Goal: Transaction & Acquisition: Obtain resource

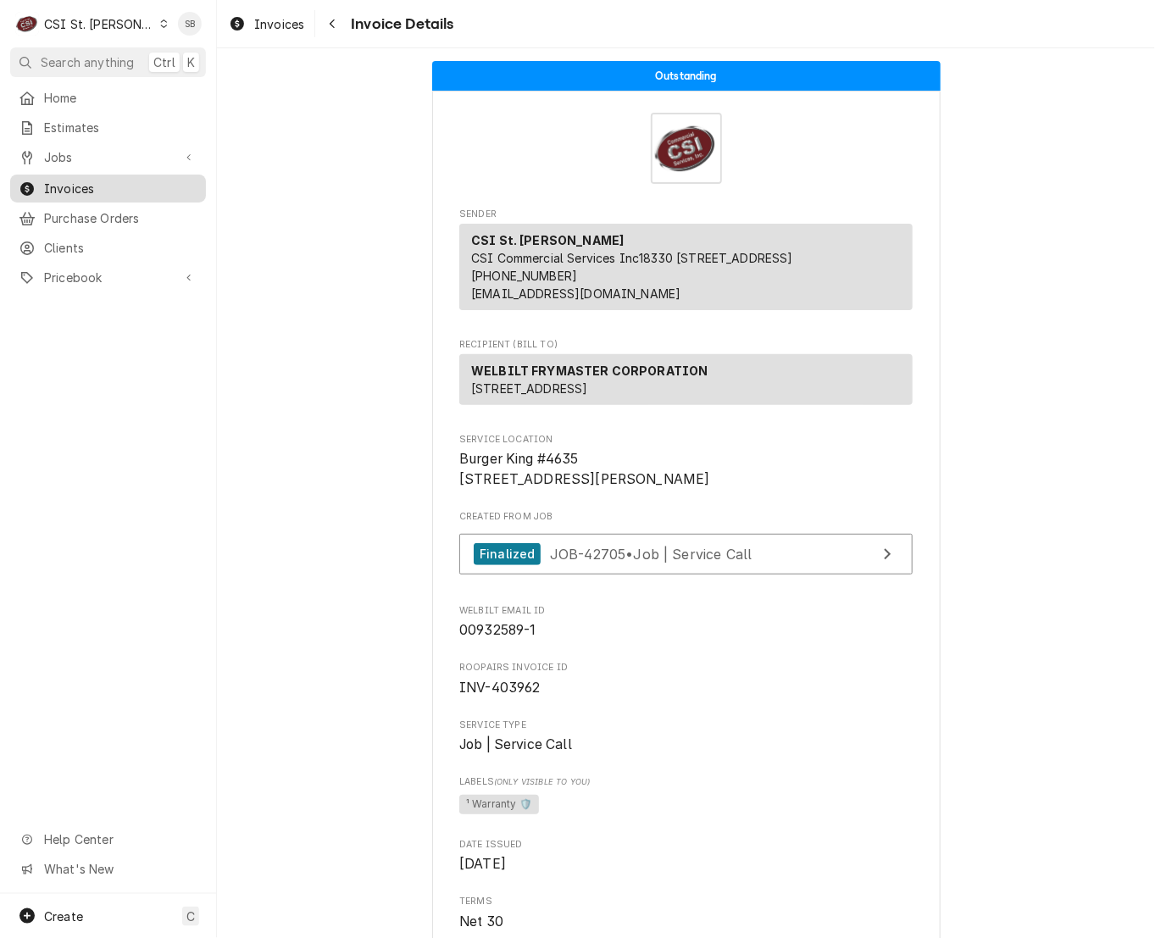
click at [84, 180] on span "Invoices" at bounding box center [120, 189] width 153 height 18
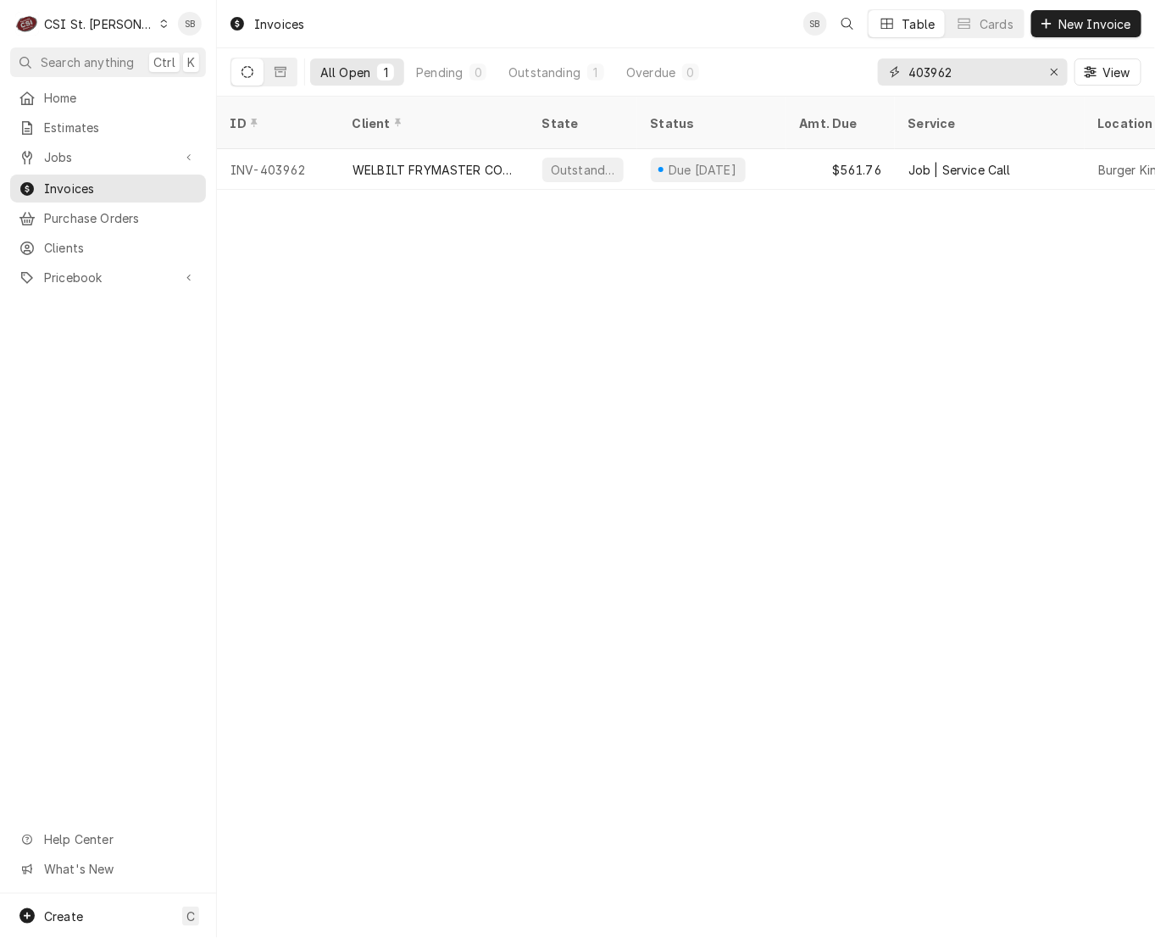
click at [924, 72] on input "403962" at bounding box center [972, 71] width 127 height 27
click at [97, 26] on div "CSI St. Louis" at bounding box center [99, 24] width 110 height 18
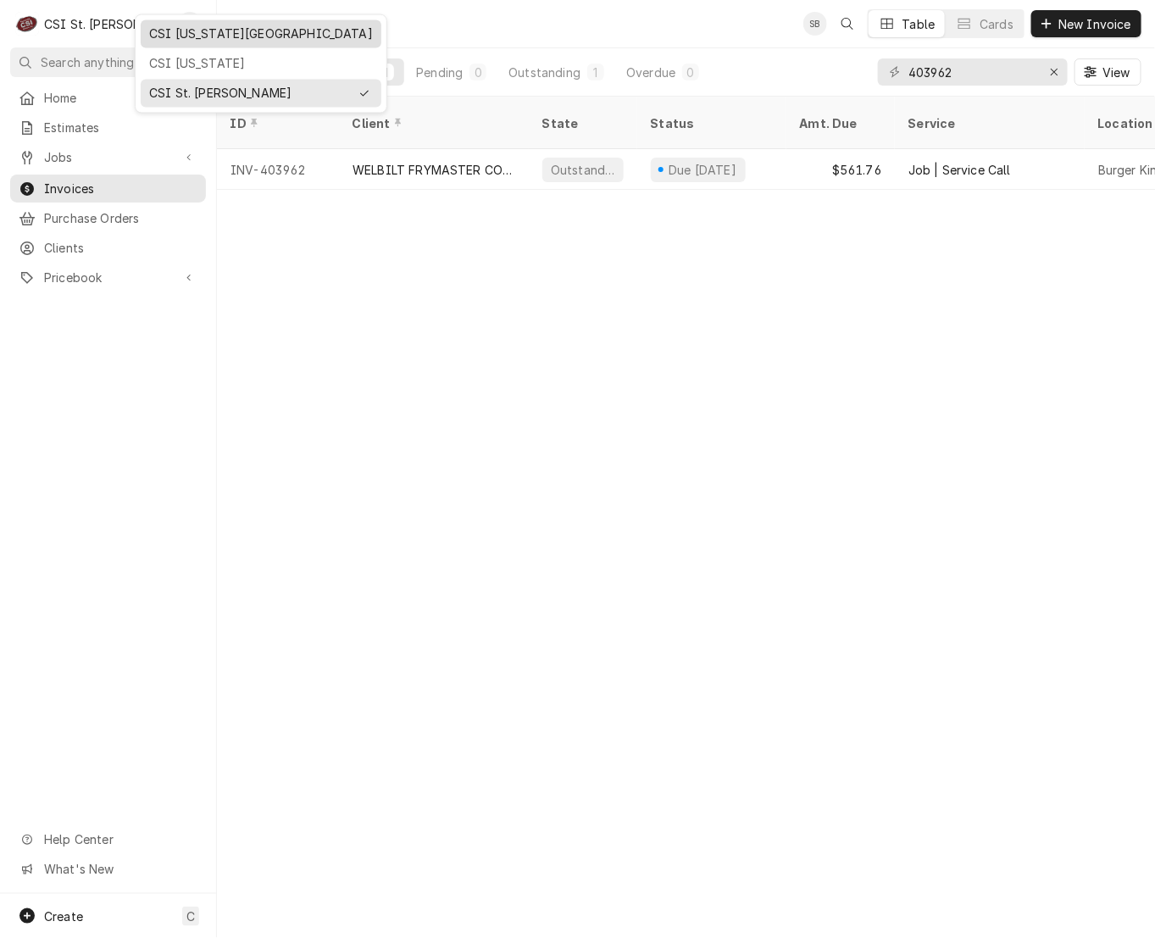
click at [191, 36] on div "CSI [US_STATE][GEOGRAPHIC_DATA]" at bounding box center [261, 34] width 224 height 18
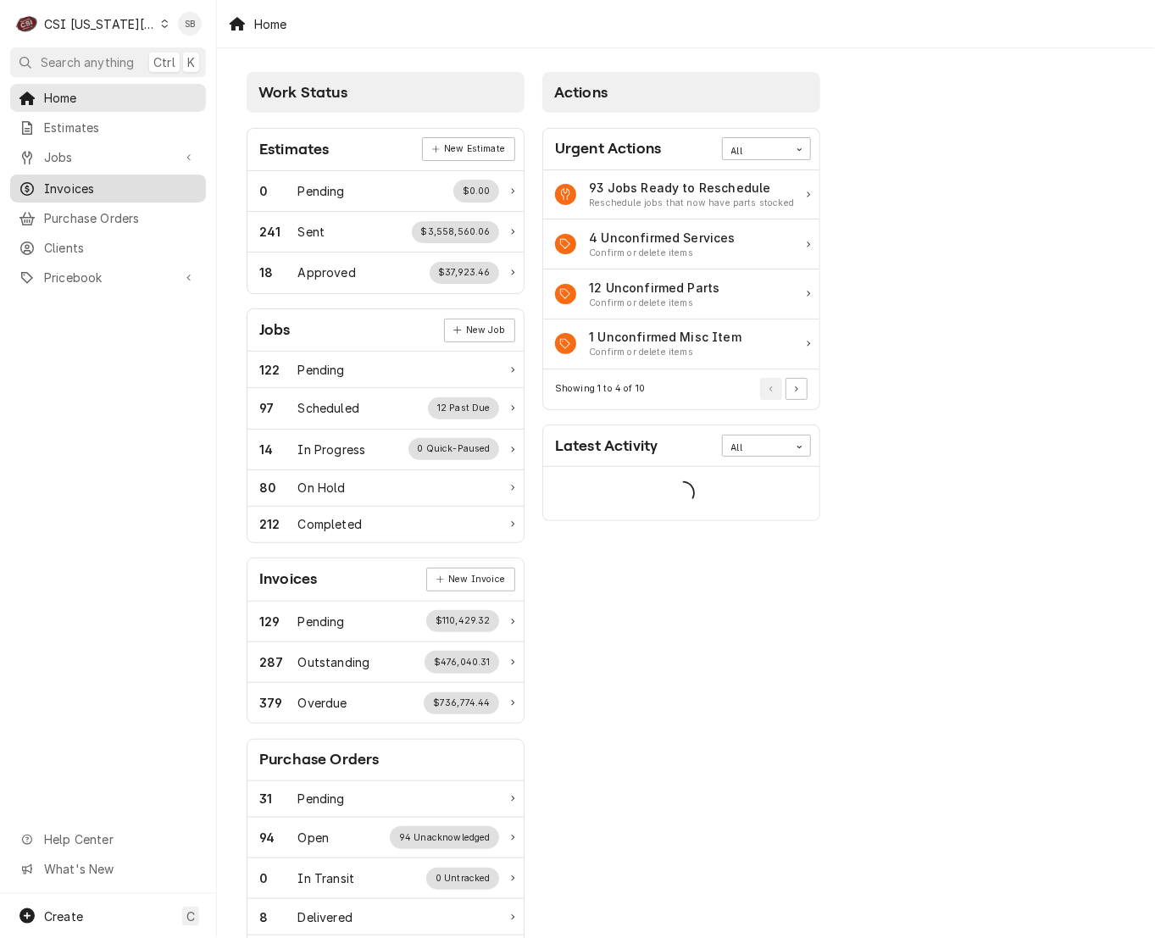
click at [67, 180] on span "Invoices" at bounding box center [120, 189] width 153 height 18
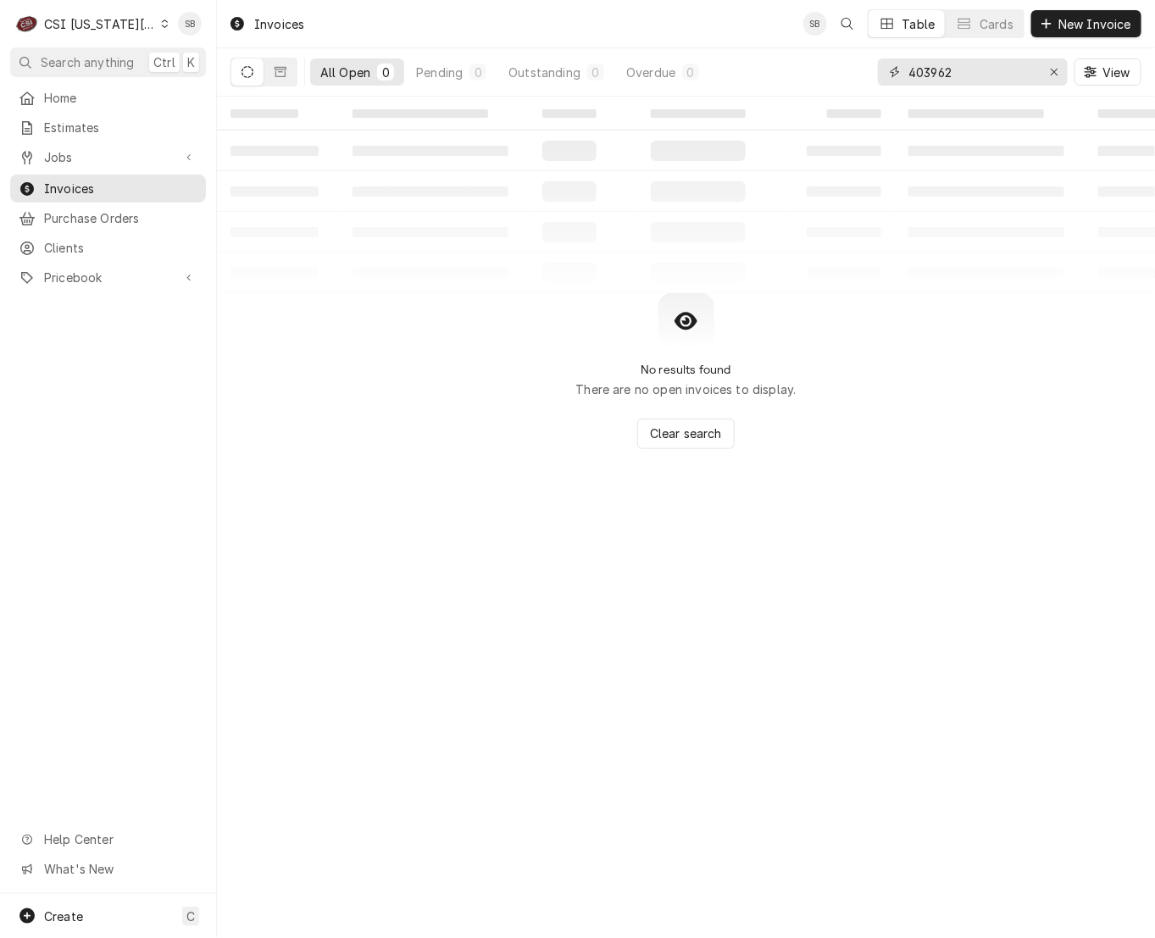
click at [916, 67] on input "403962" at bounding box center [972, 71] width 127 height 27
paste input "303266"
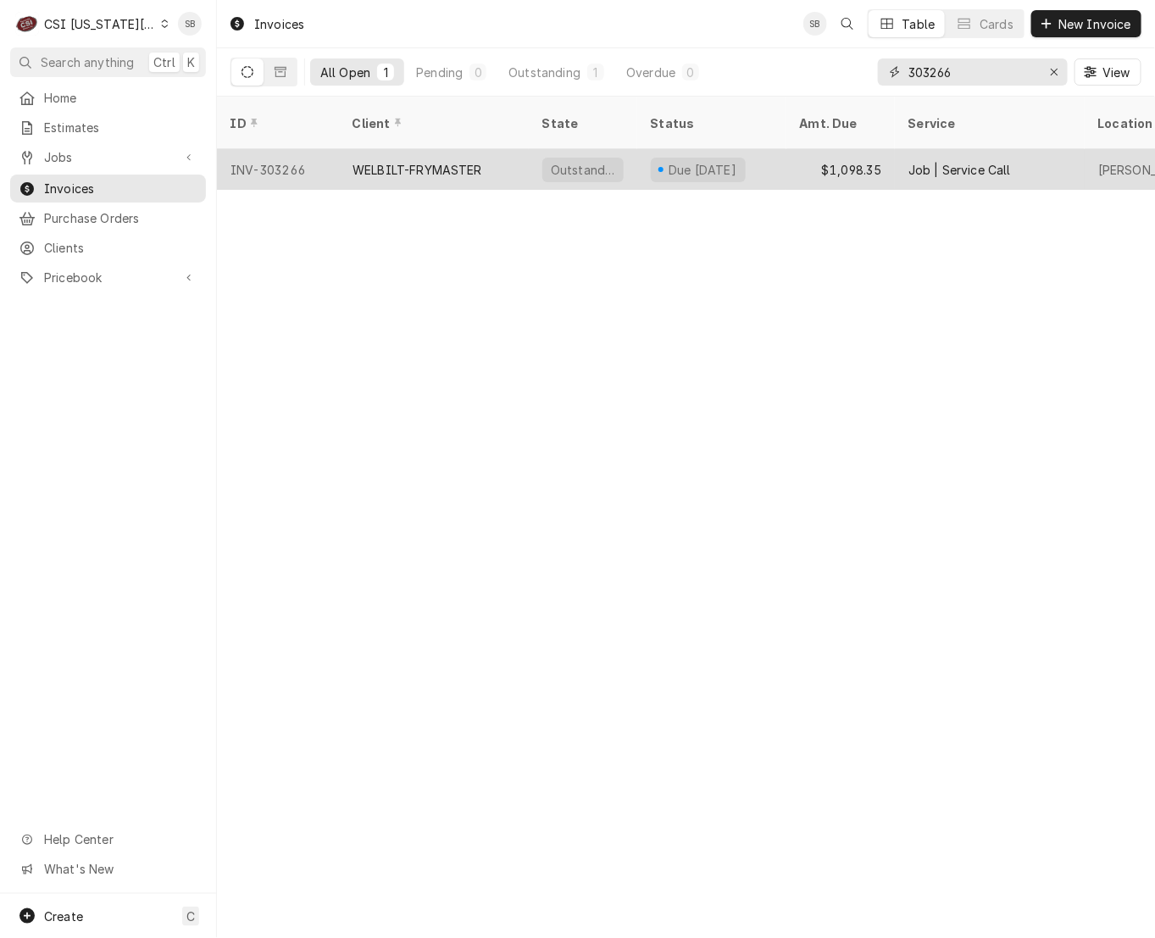
type input "303266"
click at [359, 161] on div "WELBILT-FRYMASTER" at bounding box center [418, 170] width 130 height 18
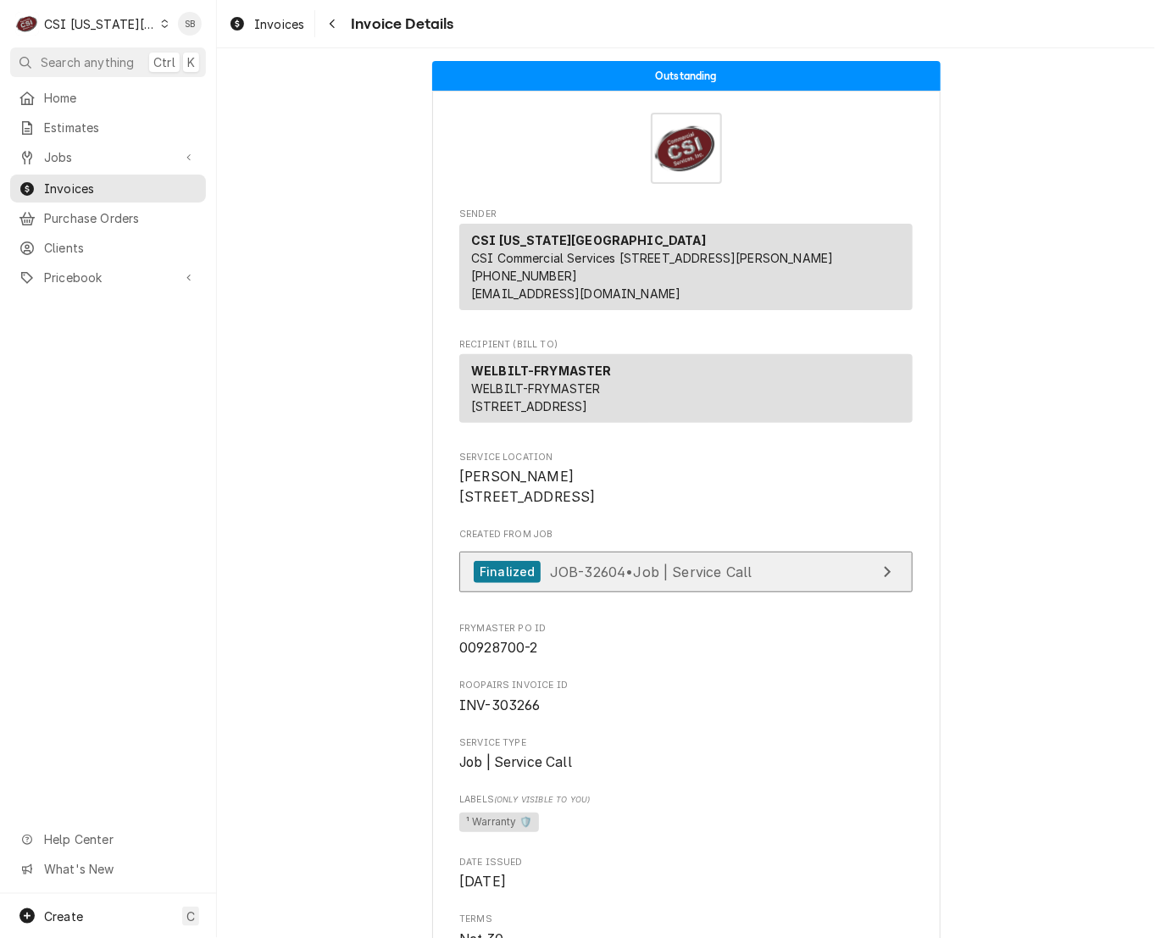
click at [659, 580] on span "JOB-32604 • Job | Service Call" at bounding box center [651, 571] width 203 height 17
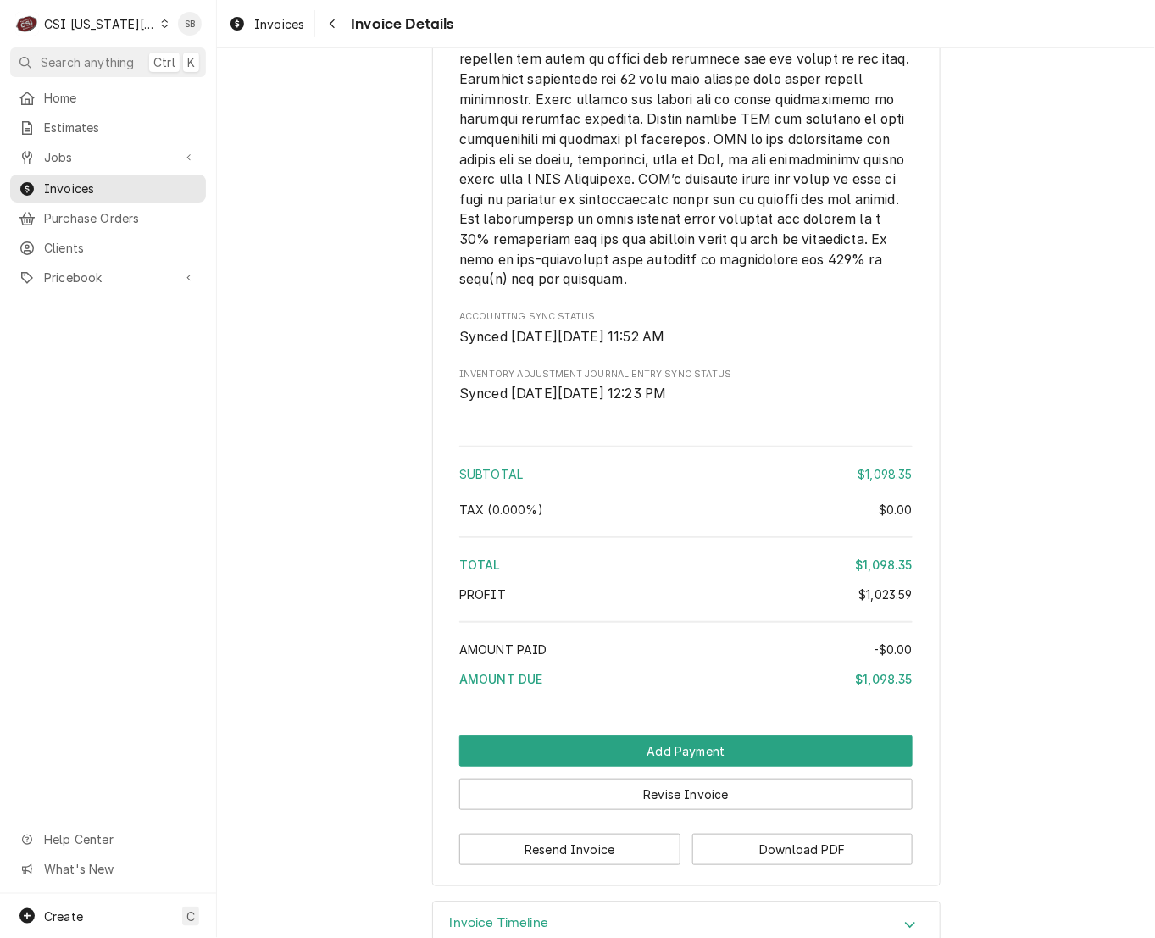
scroll to position [3591, 0]
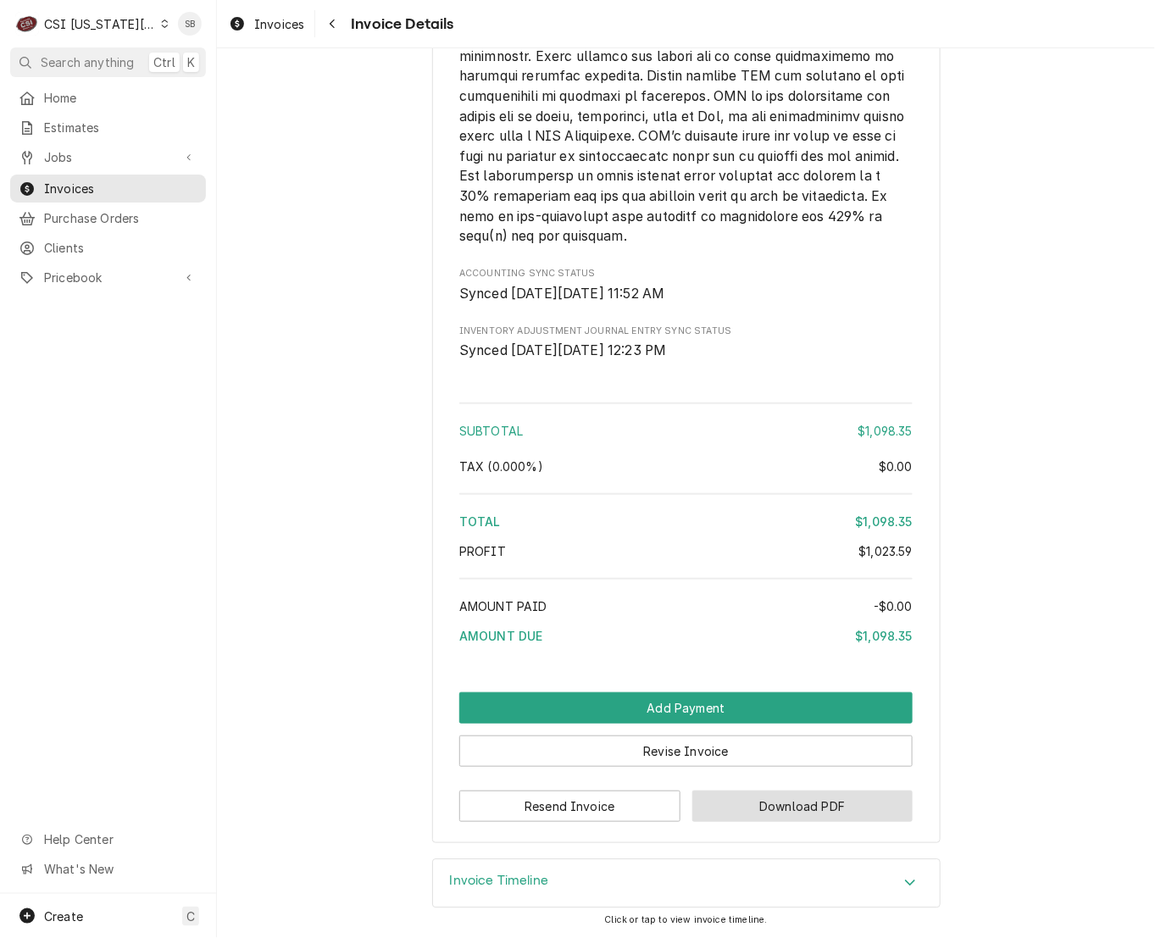
click at [786, 817] on button "Download PDF" at bounding box center [803, 806] width 221 height 31
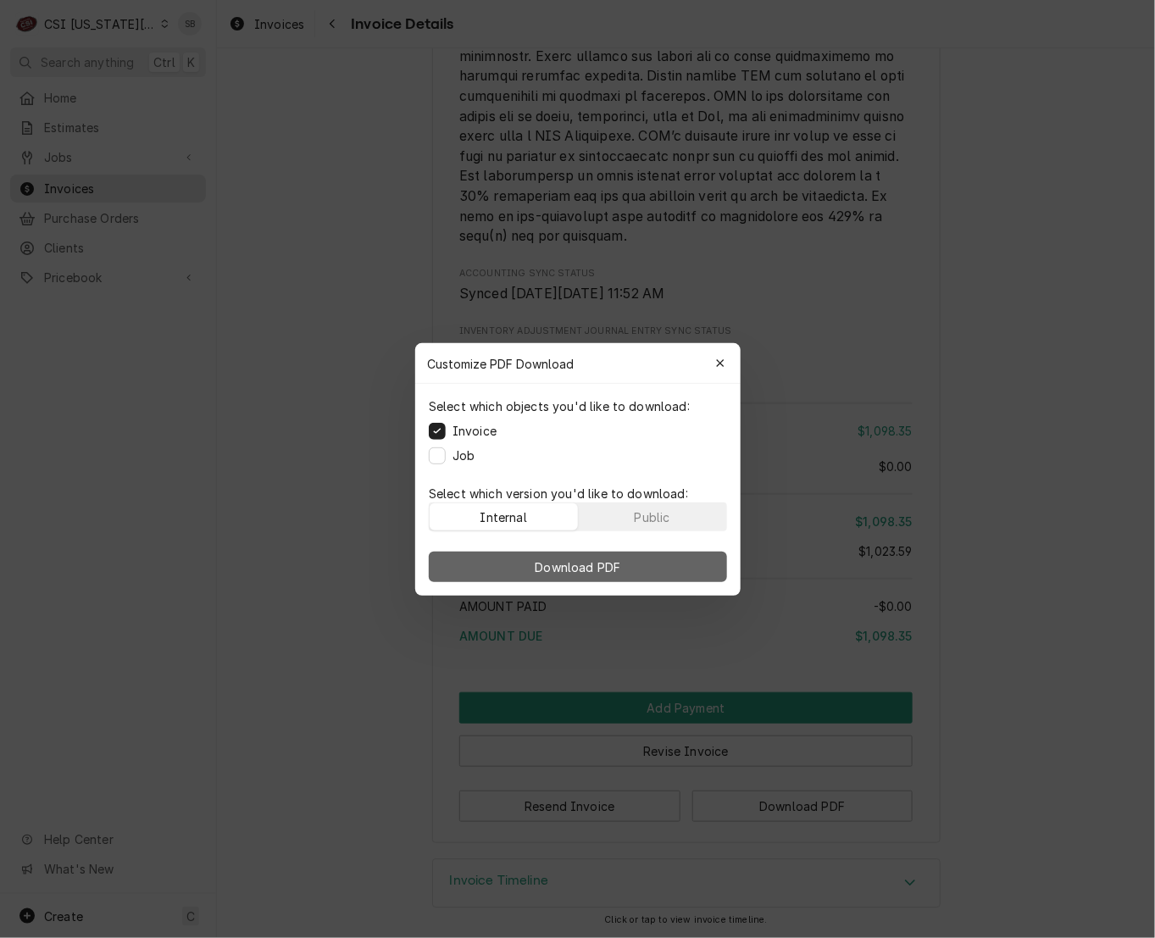
click at [605, 560] on span "Download PDF" at bounding box center [578, 567] width 92 height 18
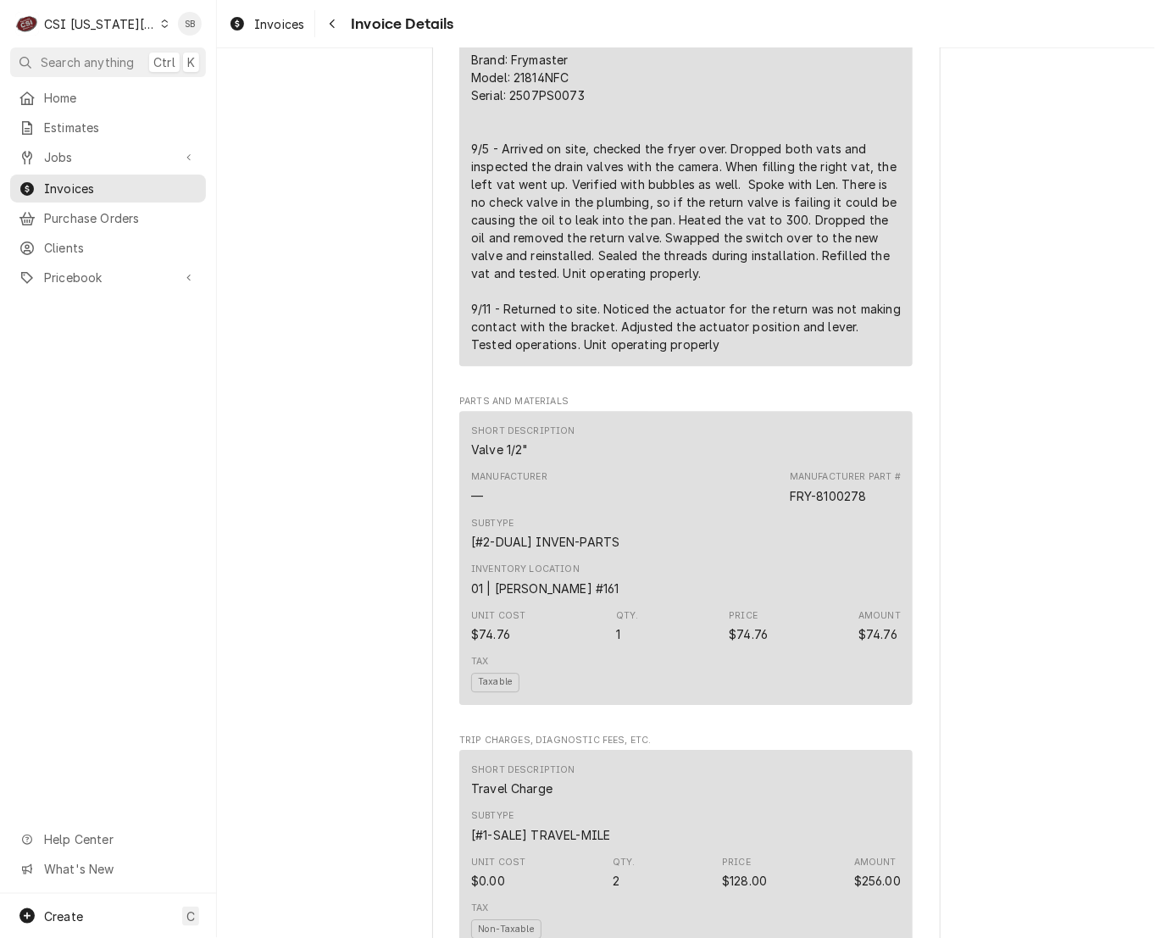
scroll to position [1175, 0]
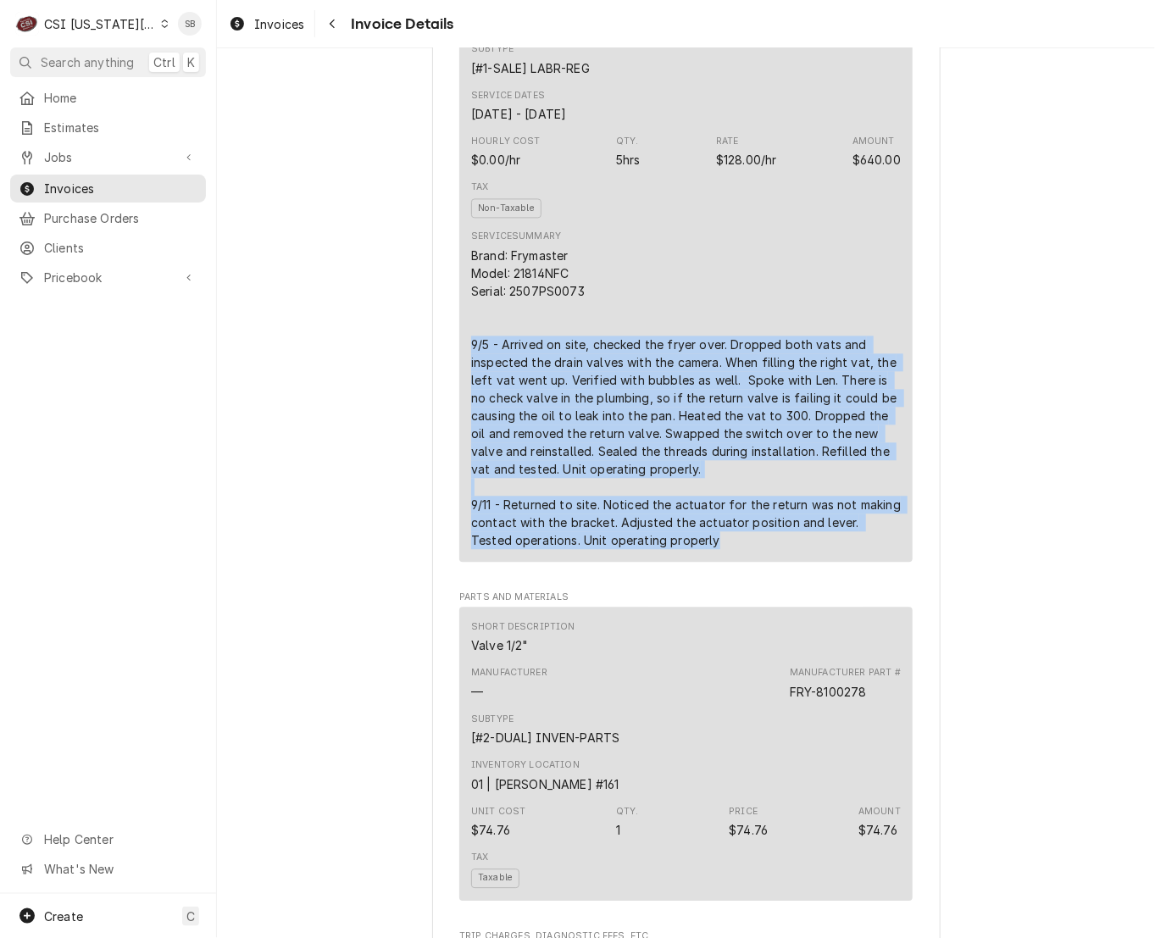
drag, startPoint x: 684, startPoint y: 603, endPoint x: 426, endPoint y: 399, distance: 329.0
copy div "9/5 - Arrived on site, checked the fryer over. Dropped both vats and inspected …"
click at [779, 489] on div "Brand: Frymaster Model: 21814NFC Serial: 2507PS0073 9/5 - Arrived on site, chec…" at bounding box center [686, 399] width 430 height 303
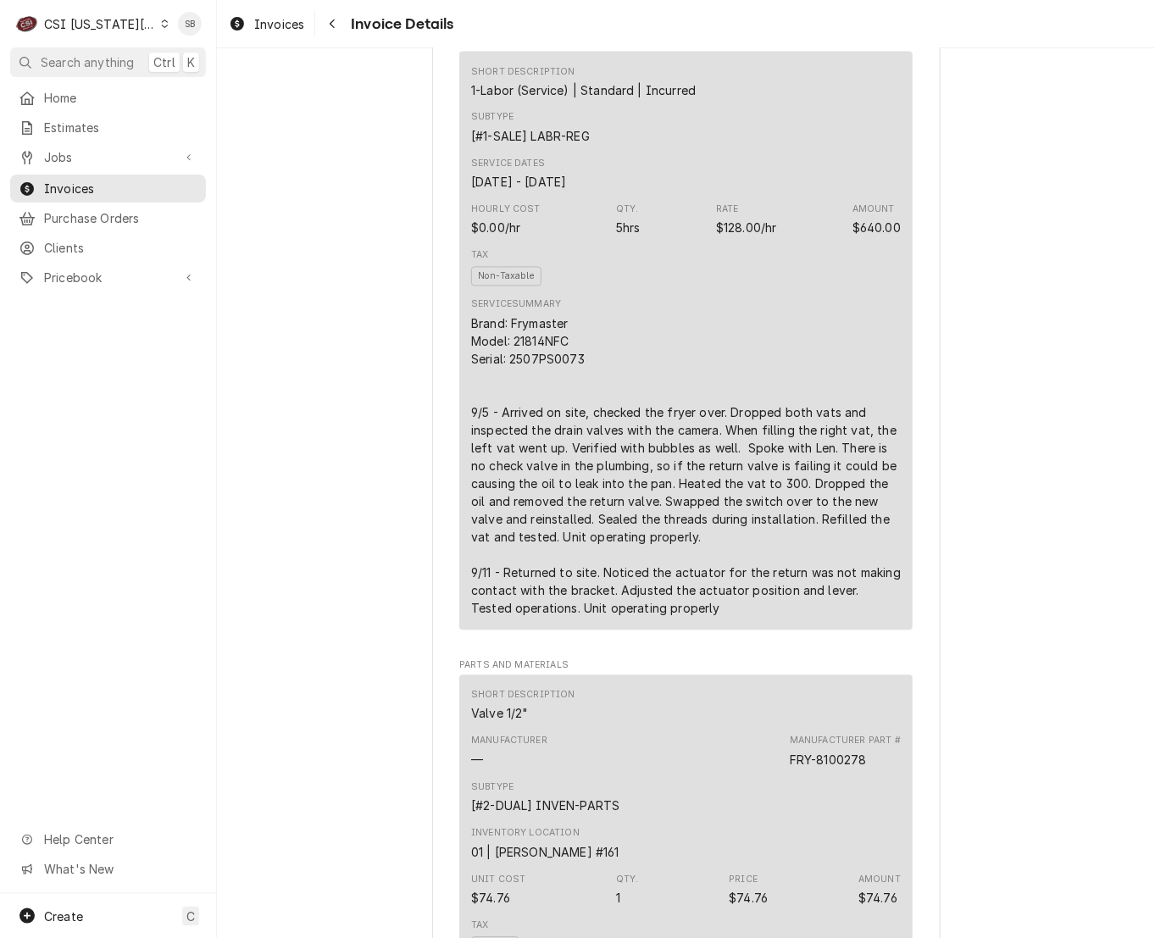
scroll to position [1048, 0]
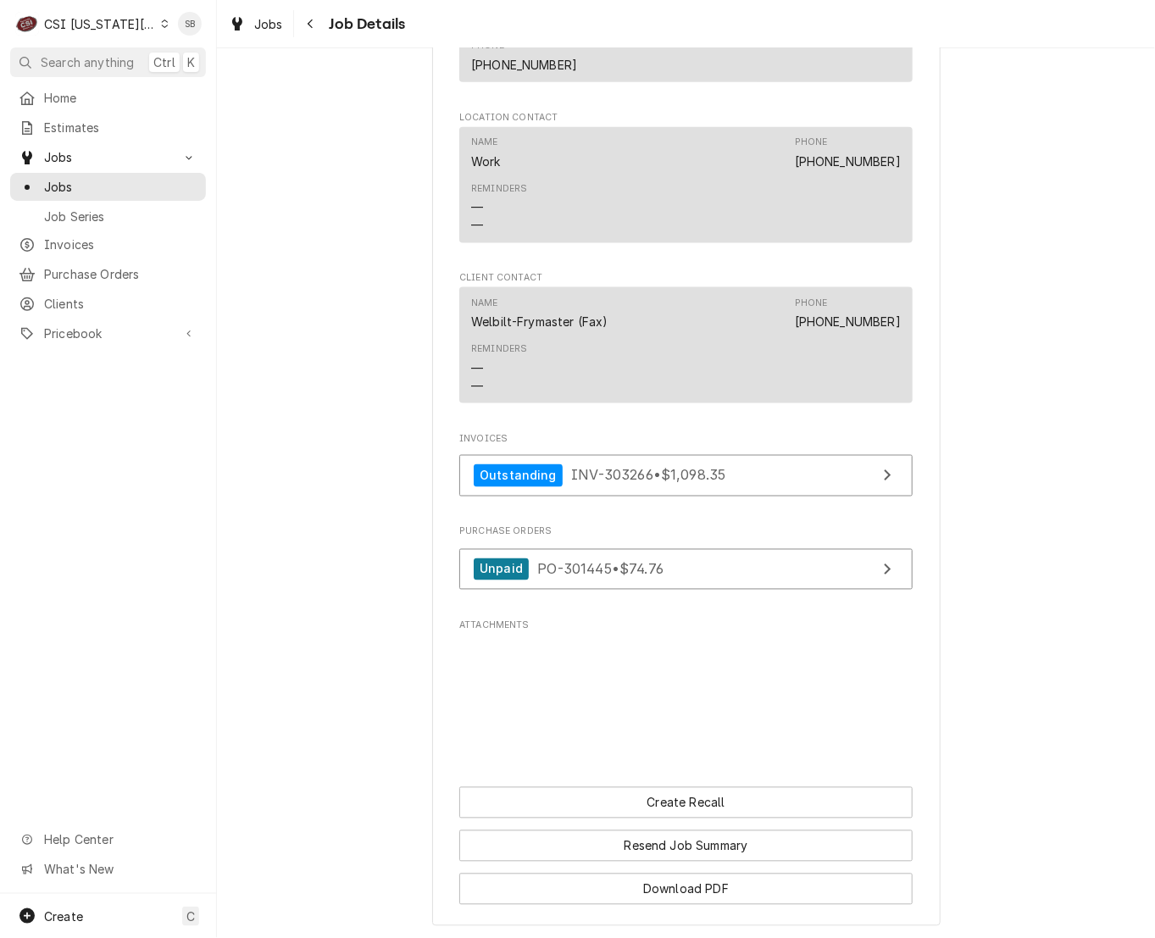
scroll to position [3382, 0]
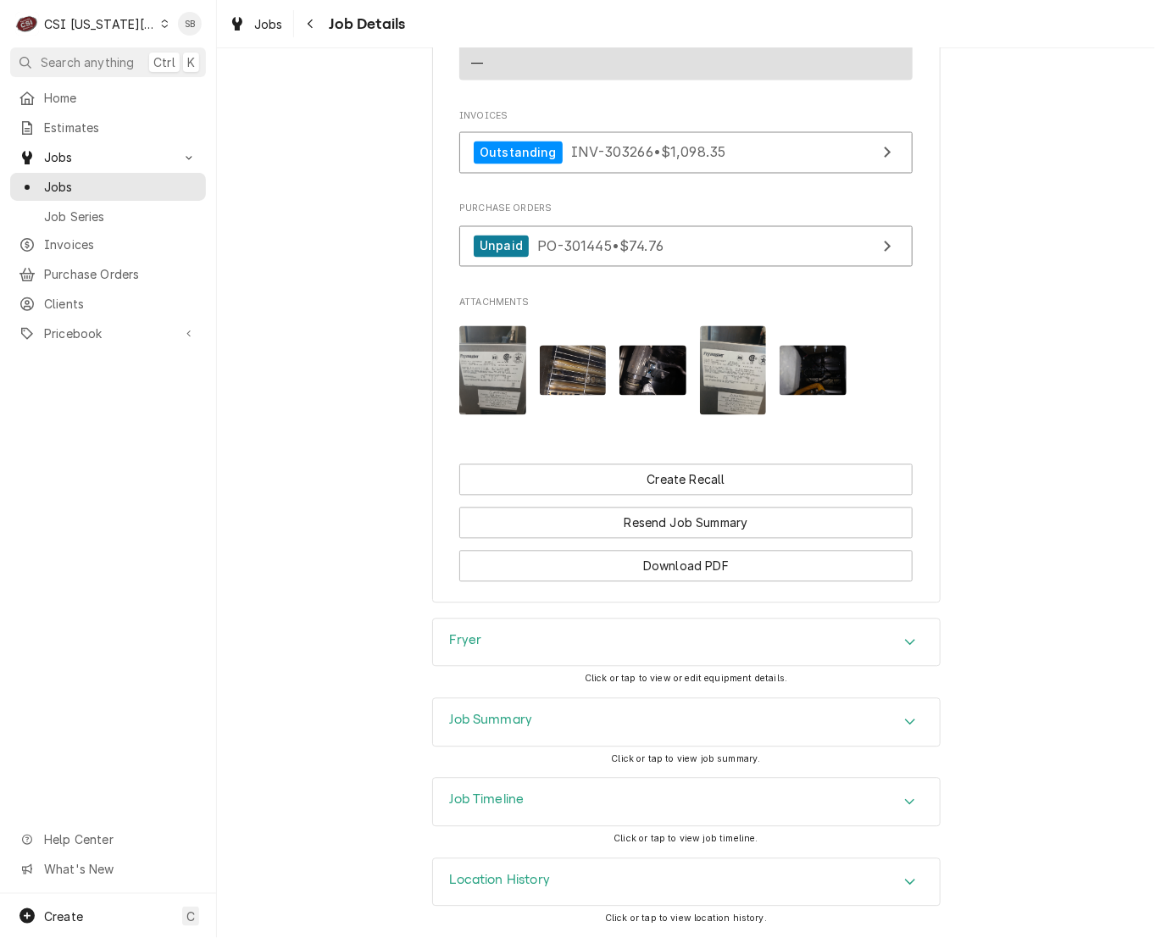
click at [560, 807] on div "Job Timeline" at bounding box center [686, 802] width 507 height 47
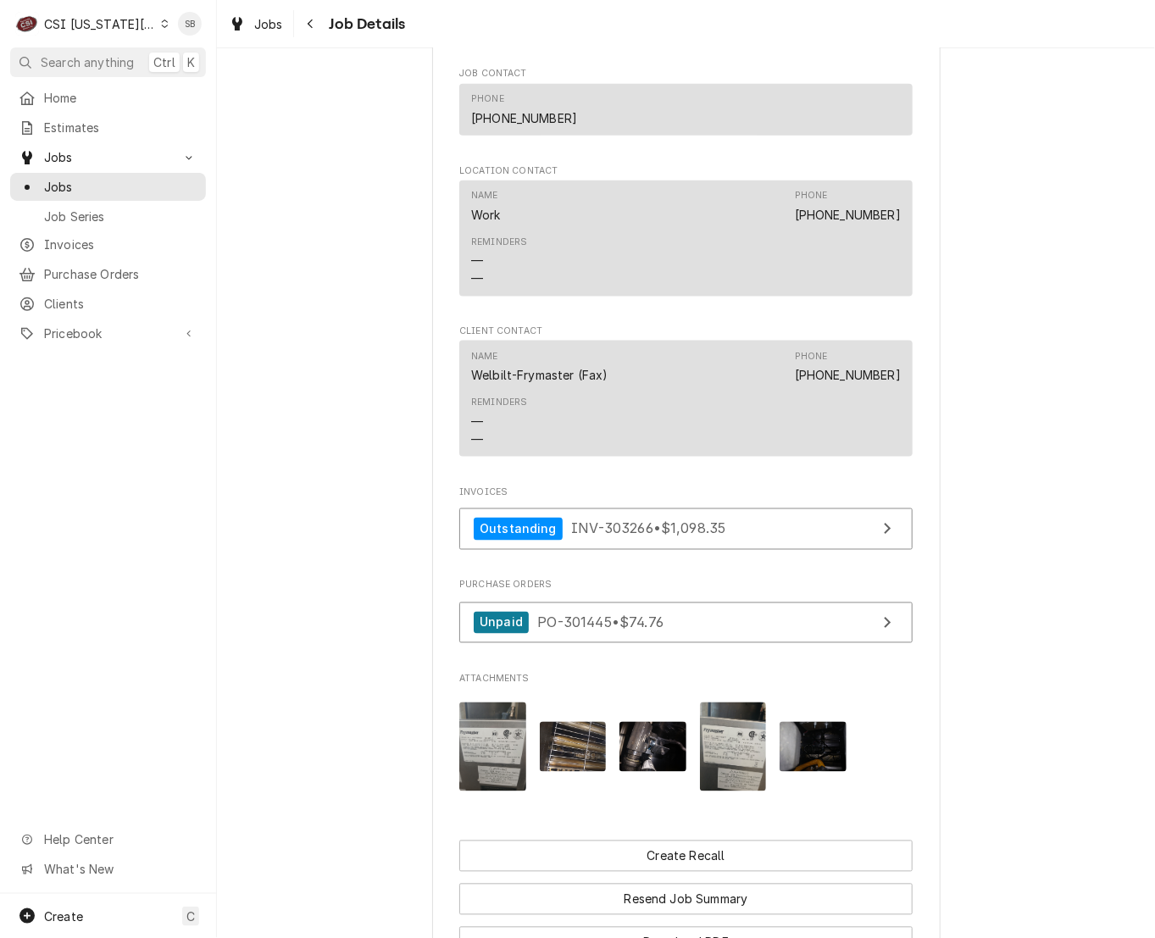
scroll to position [3255, 0]
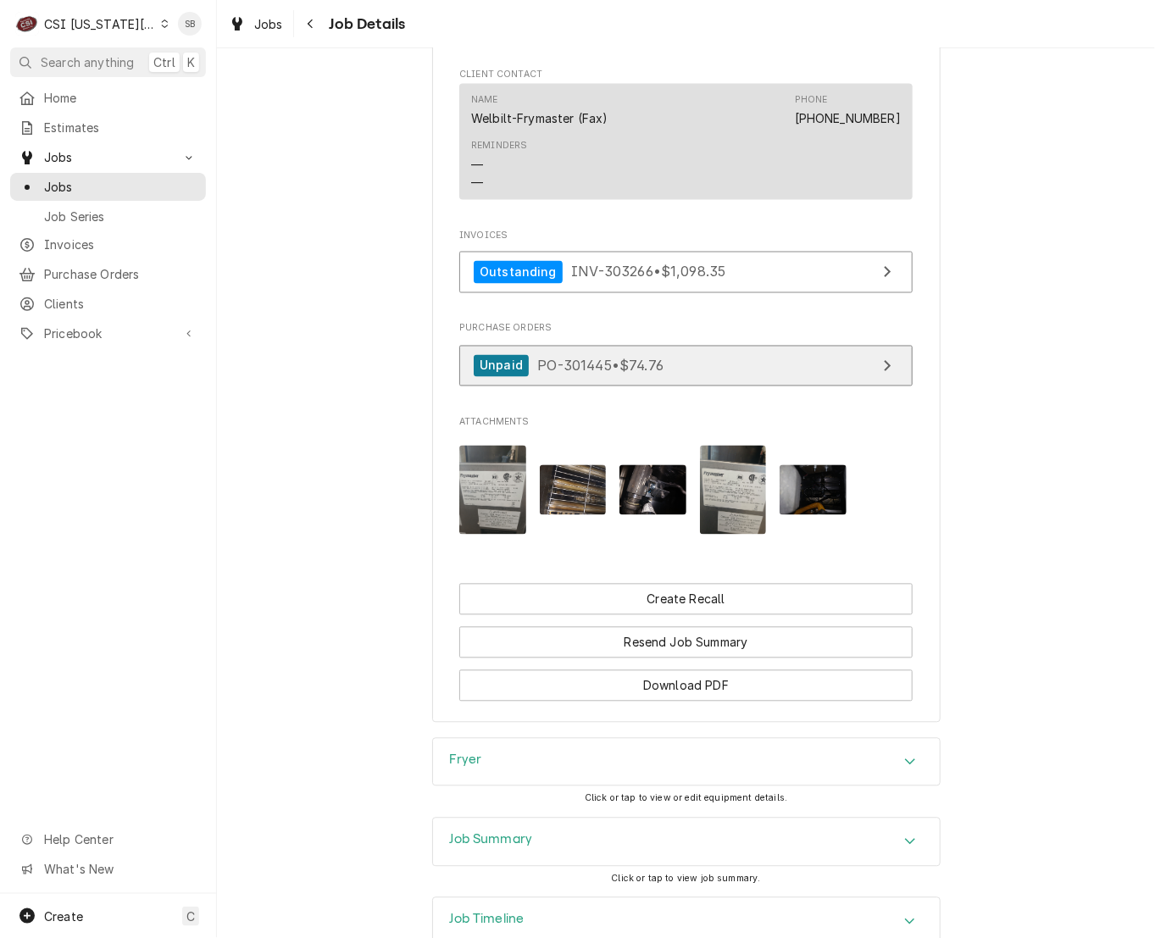
click at [549, 376] on div "Unpaid PO-301445 • $74.76" at bounding box center [569, 366] width 190 height 23
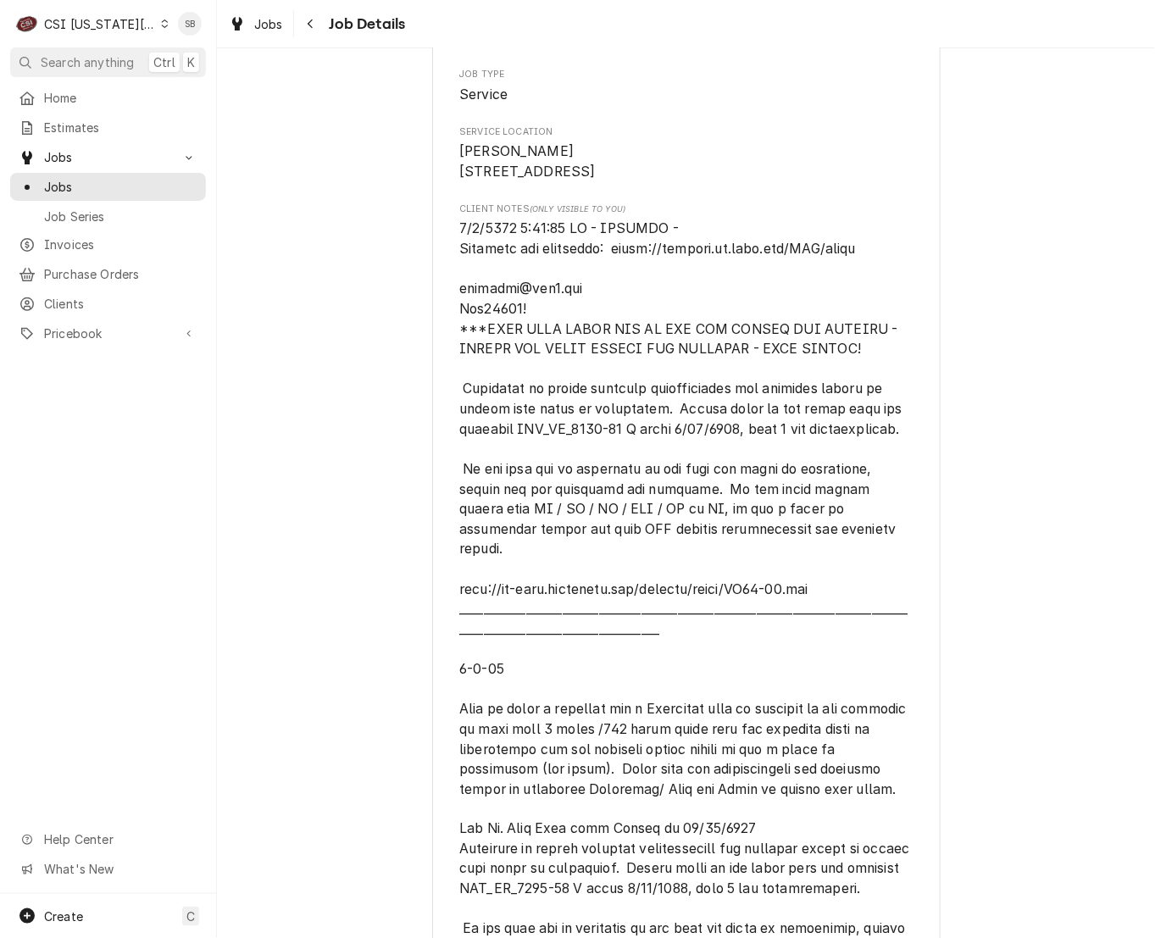
scroll to position [0, 0]
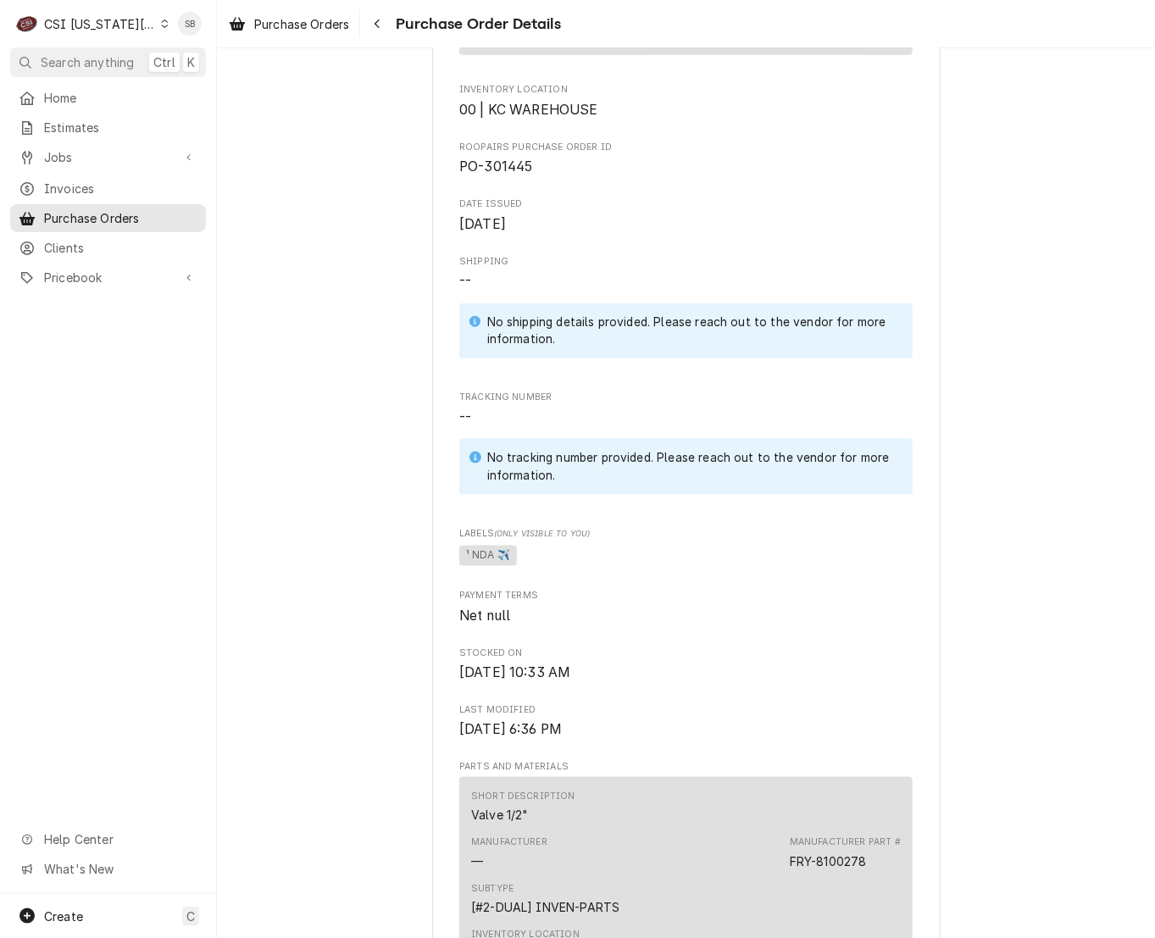
scroll to position [890, 0]
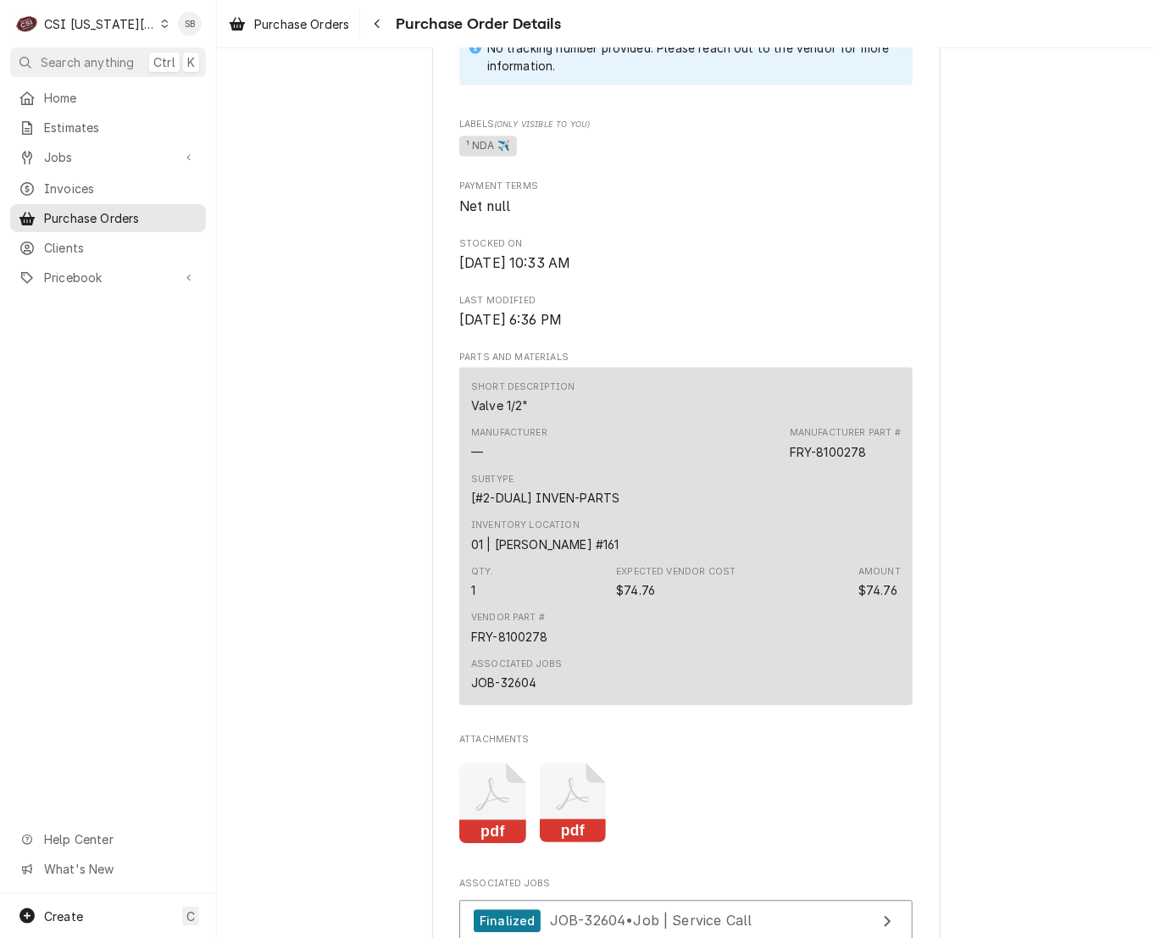
click at [468, 857] on div "pdf pdf" at bounding box center [686, 803] width 454 height 107
click at [476, 844] on icon "Attachments" at bounding box center [492, 804] width 67 height 81
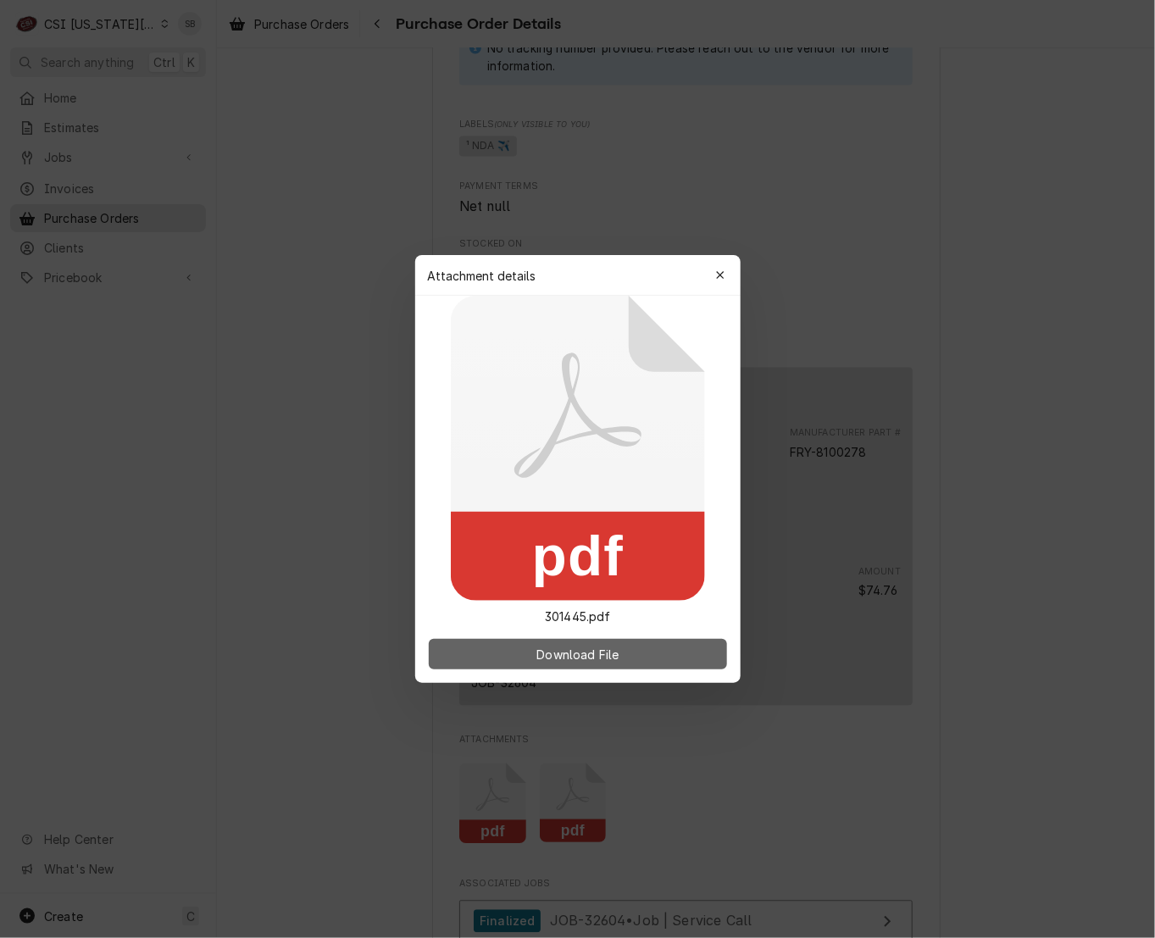
click at [519, 652] on button "Download File" at bounding box center [578, 654] width 298 height 31
click at [715, 275] on div "button" at bounding box center [720, 275] width 17 height 17
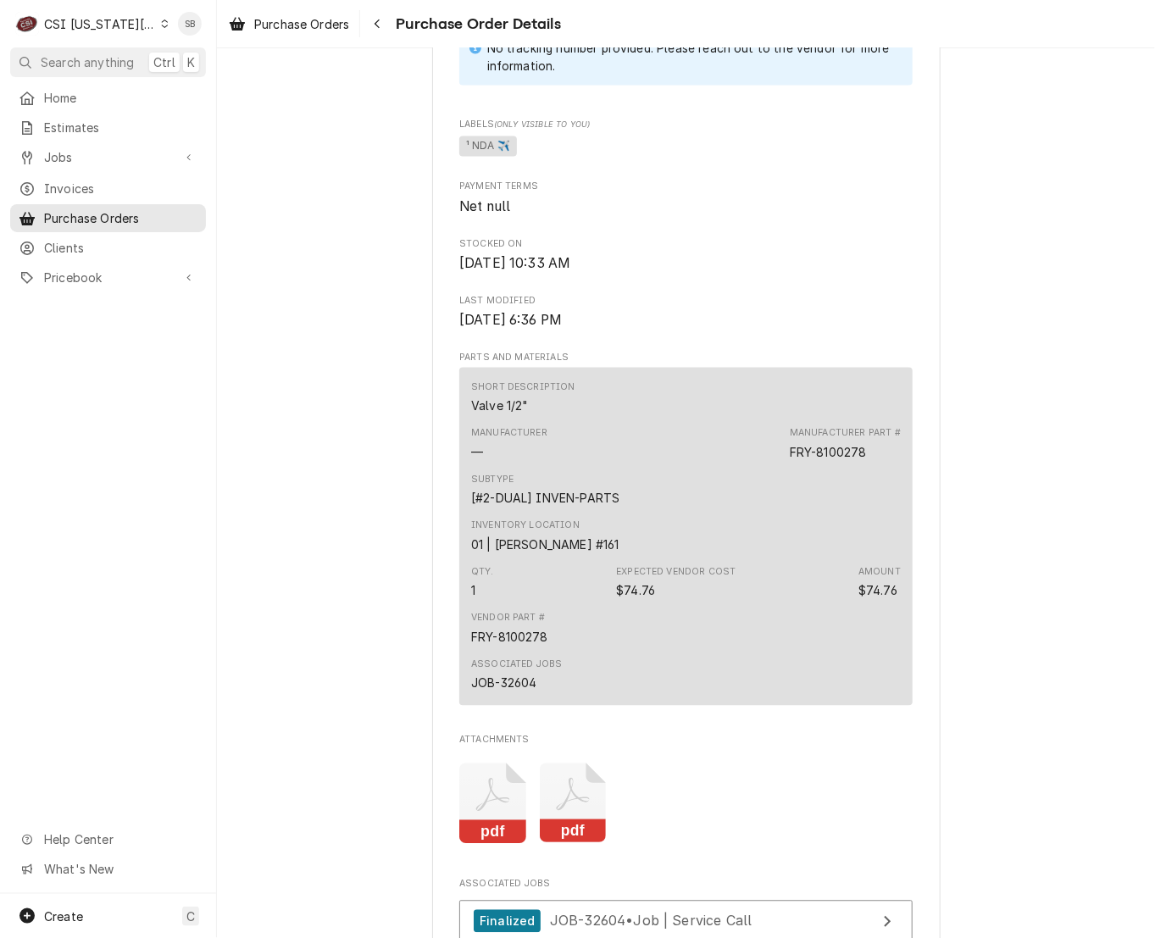
click at [578, 844] on icon "Attachments" at bounding box center [573, 804] width 67 height 81
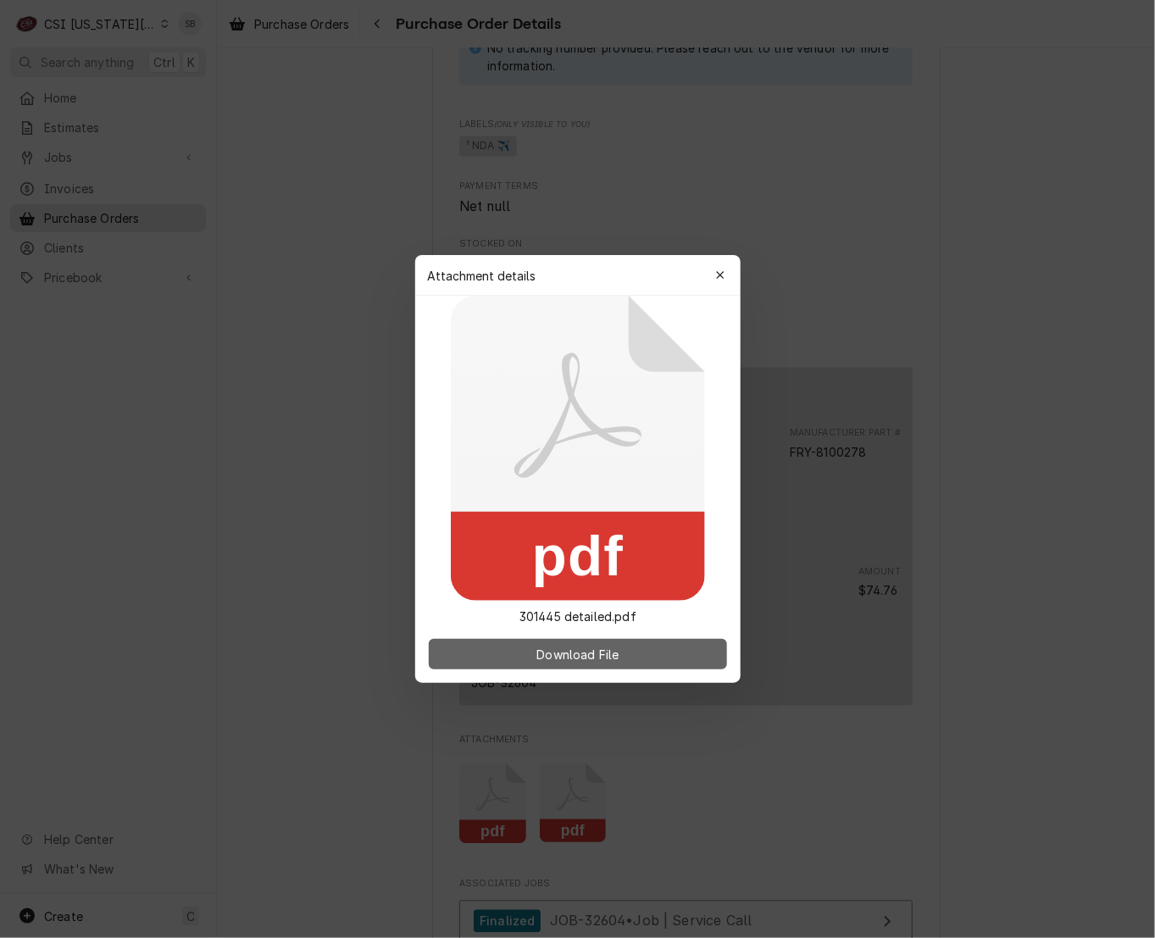
click at [628, 657] on button "Download File" at bounding box center [578, 654] width 298 height 31
